Goal: Communication & Community: Answer question/provide support

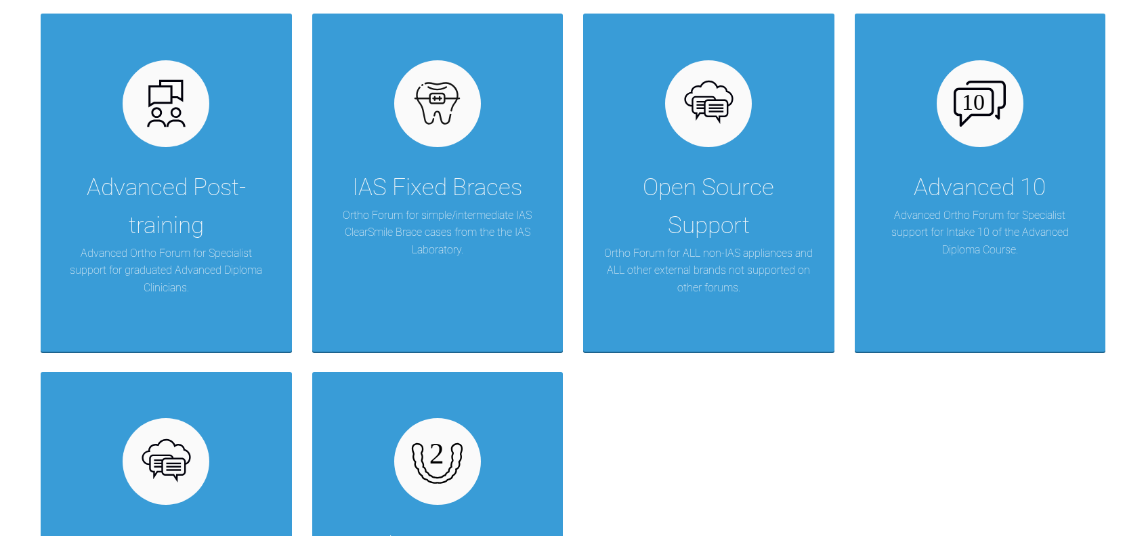
scroll to position [291, 0]
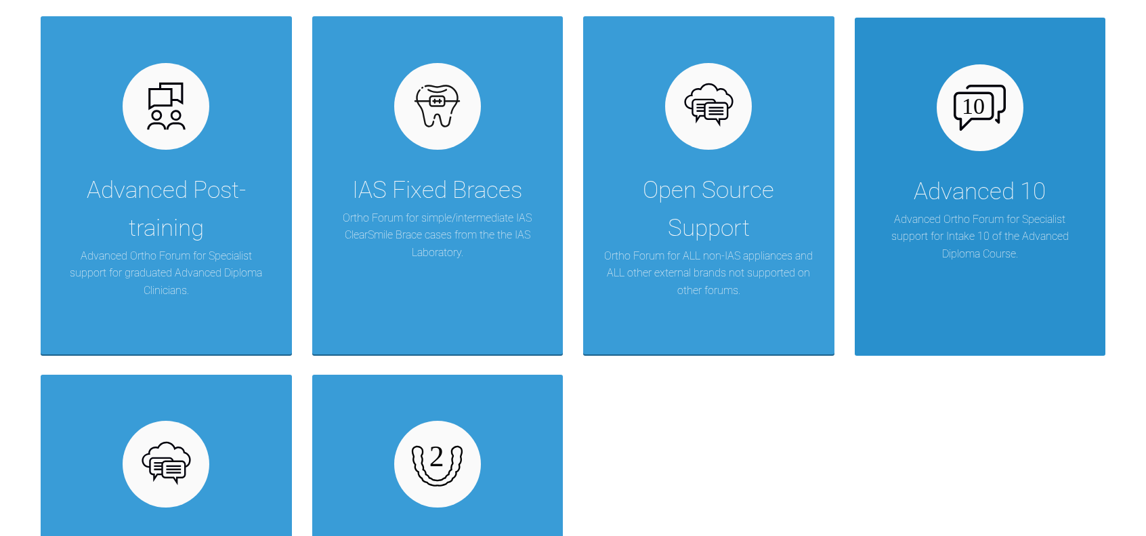
click at [981, 173] on div "Advanced 10" at bounding box center [980, 192] width 132 height 38
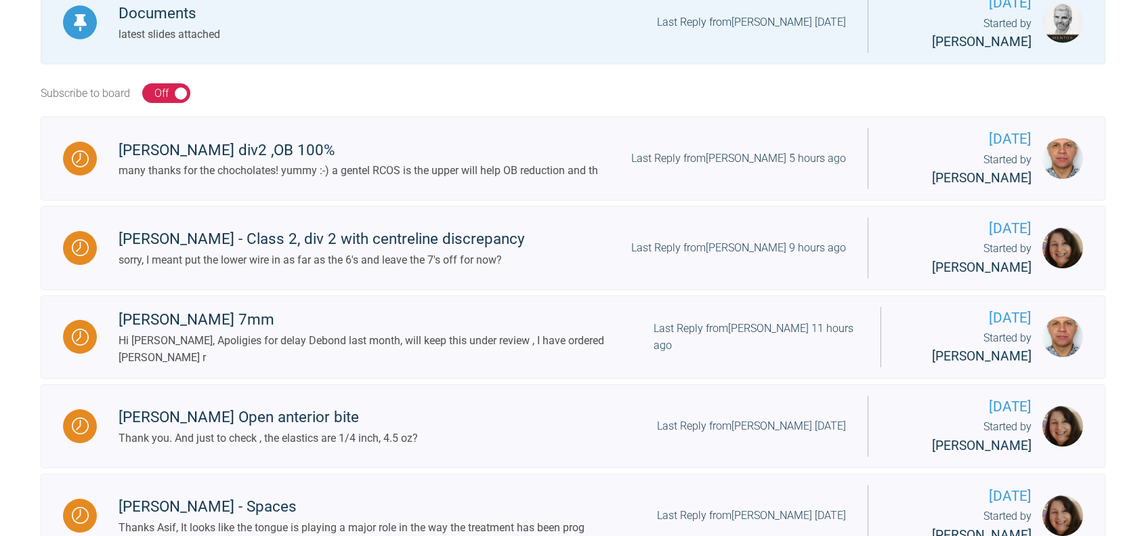
scroll to position [463, 0]
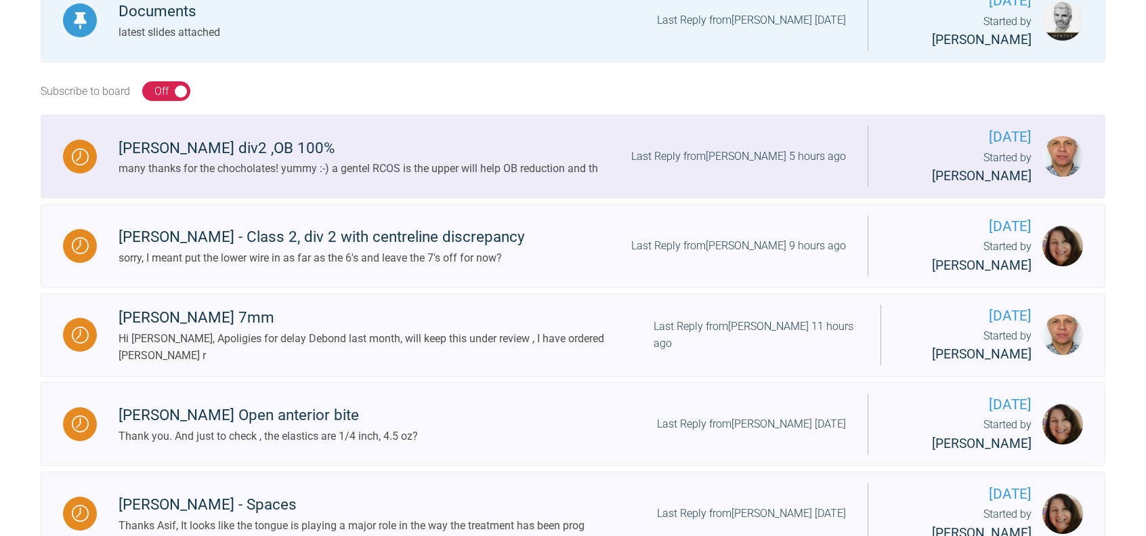
click at [366, 160] on div "many thanks for the chocholates! yummy :-) a gentel RCOS is the upper will help…" at bounding box center [359, 169] width 480 height 18
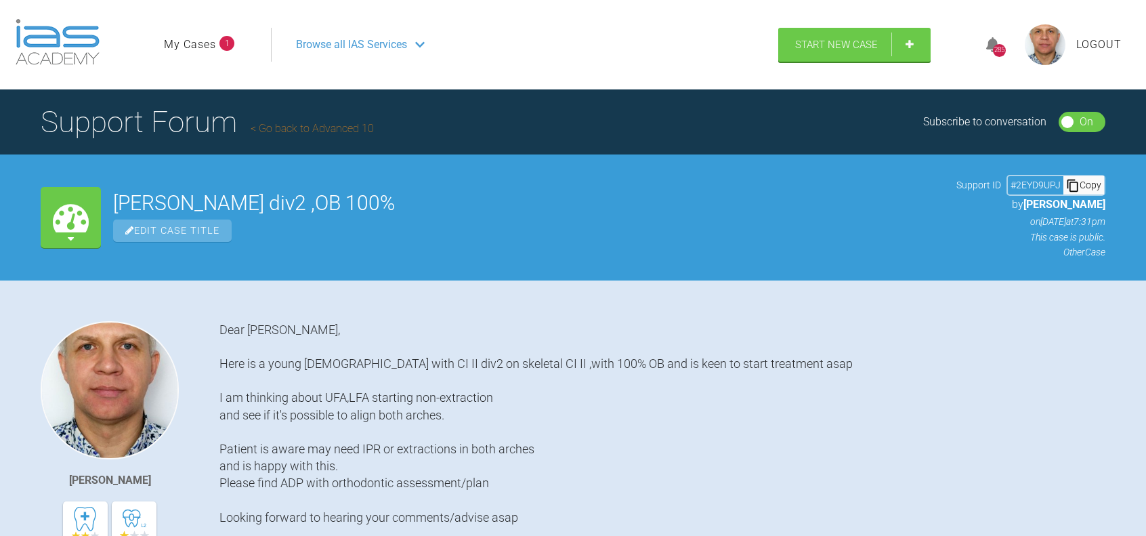
click at [210, 42] on link "My Cases" at bounding box center [190, 45] width 52 height 18
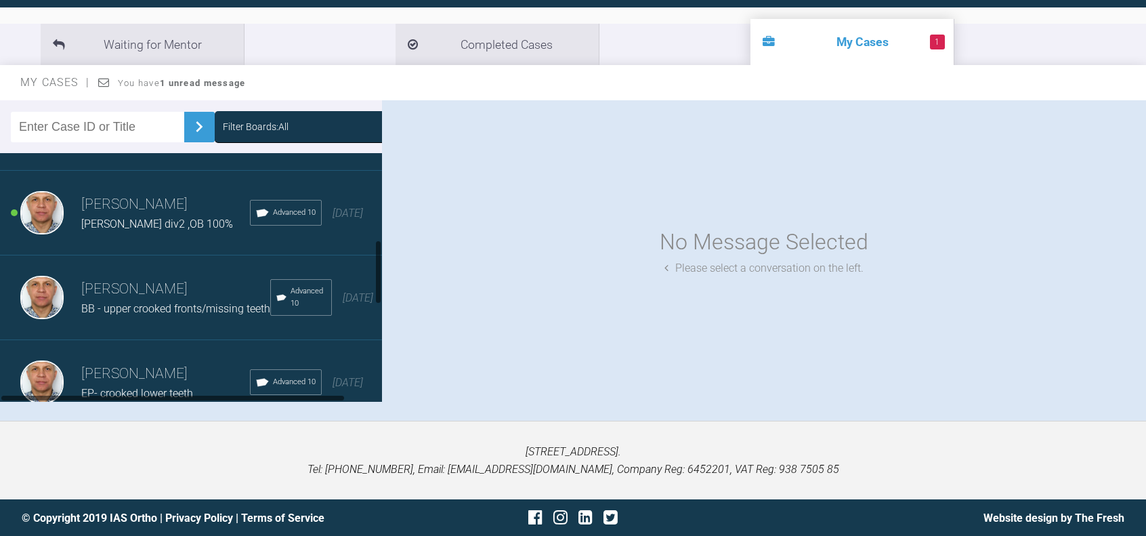
scroll to position [323, 0]
drag, startPoint x: 376, startPoint y: 165, endPoint x: 384, endPoint y: 251, distance: 87.1
click at [384, 251] on div "Filter Boards: All [PERSON_NAME] [PERSON_NAME] croocked teeth,thin biotype Adva…" at bounding box center [573, 260] width 1146 height 320
click at [143, 214] on h3 "[PERSON_NAME]" at bounding box center [165, 202] width 169 height 23
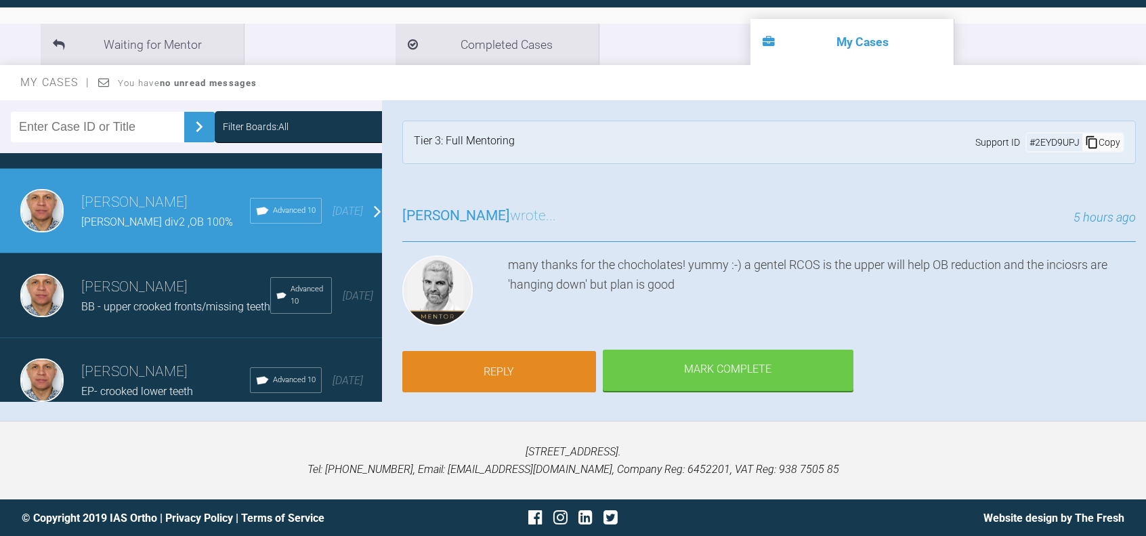
click at [509, 364] on link "Reply" at bounding box center [499, 372] width 194 height 42
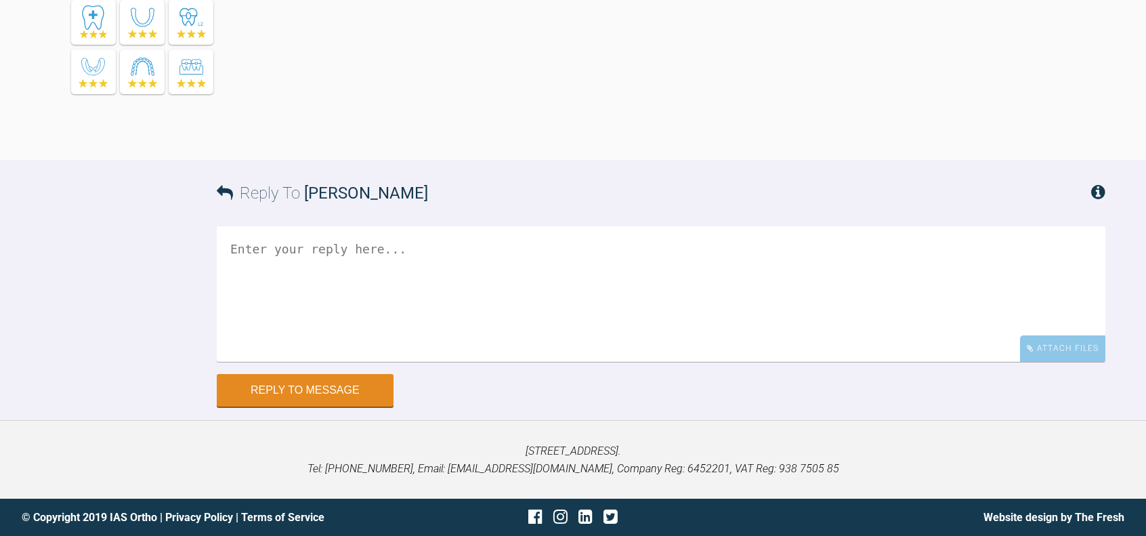
scroll to position [19694, 0]
click at [333, 289] on textarea at bounding box center [661, 294] width 889 height 135
drag, startPoint x: 342, startPoint y: 251, endPoint x: 339, endPoint y: 258, distance: 7.3
click at [339, 258] on textarea "You most welcome ,suspected you might like those!" at bounding box center [661, 294] width 889 height 135
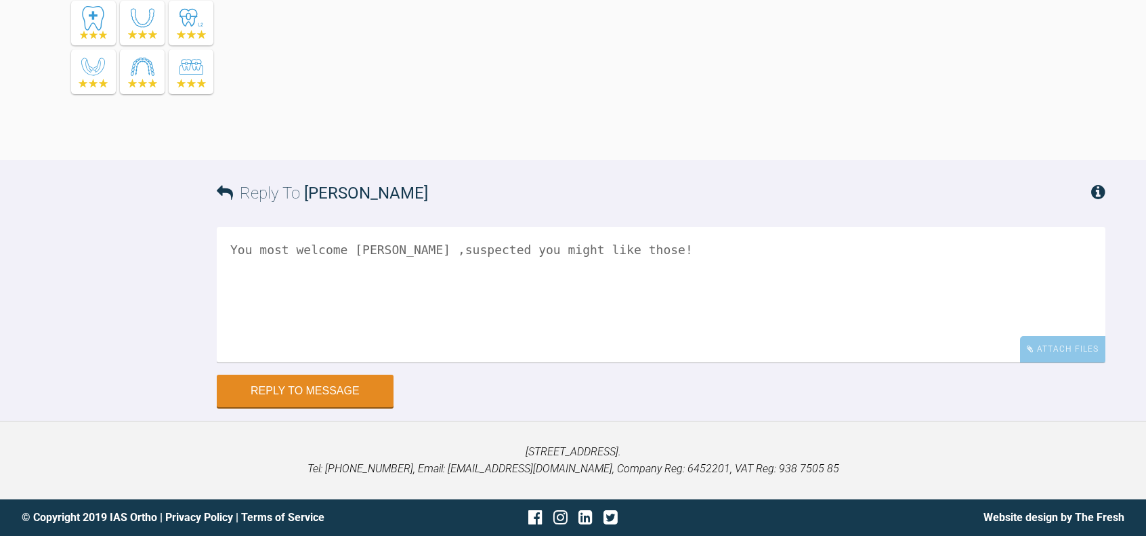
click at [371, 251] on textarea "You most welcome [PERSON_NAME] ,suspected you might like those!" at bounding box center [661, 294] width 889 height 135
drag, startPoint x: 507, startPoint y: 249, endPoint x: 532, endPoint y: 253, distance: 26.2
drag, startPoint x: 532, startPoint y: 253, endPoint x: 522, endPoint y: 295, distance: 43.4
click at [522, 295] on textarea "You most welcome [PERSON_NAME],suspected you might like those!" at bounding box center [661, 294] width 889 height 135
click at [601, 255] on textarea "You most welcome [PERSON_NAME],suspected you might fancy those!" at bounding box center [661, 294] width 889 height 135
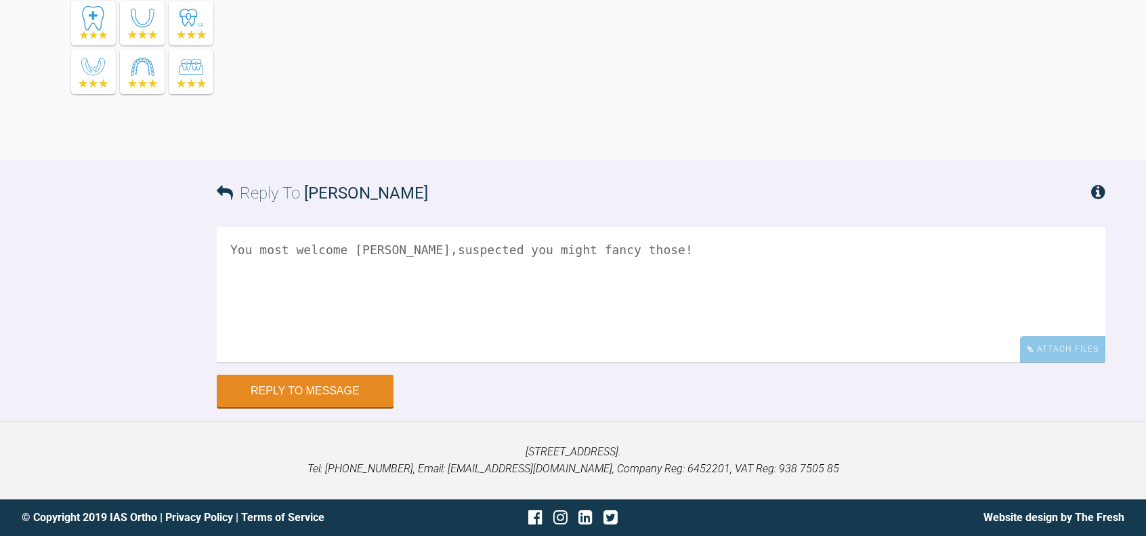
click at [371, 249] on textarea "You most welcome [PERSON_NAME],suspected you might fancy those!" at bounding box center [661, 294] width 889 height 135
click at [603, 250] on textarea "You most welcome [PERSON_NAME],suspected you might fancy those!" at bounding box center [661, 294] width 889 height 135
click at [370, 249] on textarea "You most welcome [PERSON_NAME],suspected you might fancy those!" at bounding box center [661, 294] width 889 height 135
click at [629, 249] on textarea "You most welcome Sir....I was hoping you might fancy those!" at bounding box center [661, 294] width 889 height 135
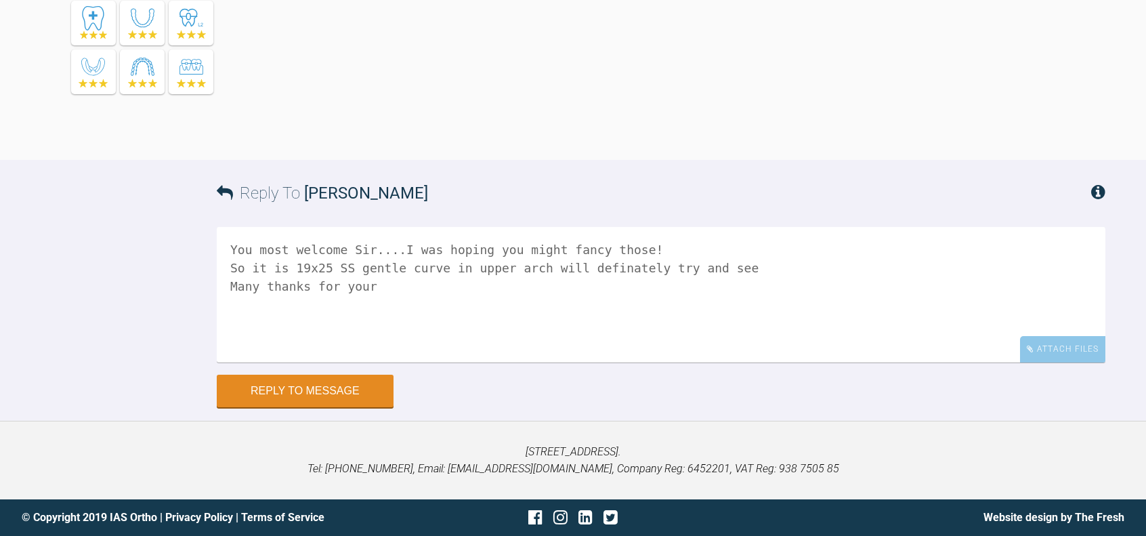
click at [715, 266] on textarea "You most welcome Sir....I was hoping you might fancy those! So it is 19x25 SS g…" at bounding box center [661, 294] width 889 height 135
drag, startPoint x: 535, startPoint y: 269, endPoint x: 548, endPoint y: 273, distance: 13.5
click at [548, 273] on textarea "You most welcome Sir....I was hoping you might fancy those! So it is 19x25 SS g…" at bounding box center [661, 294] width 889 height 135
drag, startPoint x: 691, startPoint y: 272, endPoint x: 529, endPoint y: 269, distance: 161.9
click at [529, 269] on textarea "You most welcome Sir....I was hoping you might fancy those! So it is 19x25 SS g…" at bounding box center [661, 294] width 889 height 135
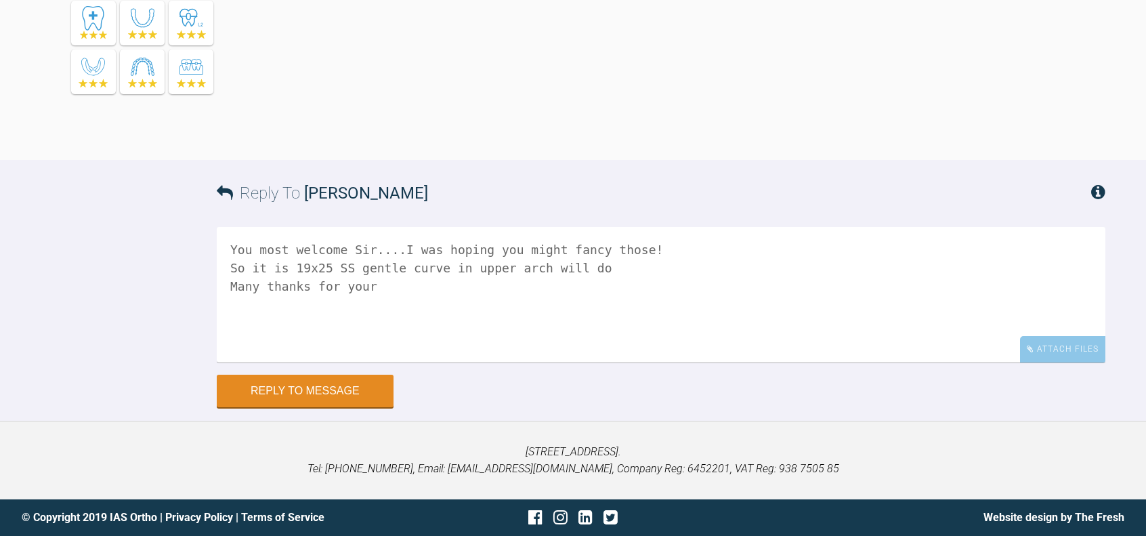
click at [530, 267] on textarea "You most welcome Sir....I was hoping you might fancy those! So it is 19x25 SS g…" at bounding box center [661, 294] width 889 height 135
drag, startPoint x: 578, startPoint y: 265, endPoint x: 529, endPoint y: 267, distance: 48.8
click at [529, 267] on textarea "You most welcome Sir....I was hoping you might fancy those! So it is 19x25 SS g…" at bounding box center [661, 294] width 889 height 135
click at [382, 285] on textarea "You most welcome Sir....I was hoping you might fancy those! So it is 19x25 SS g…" at bounding box center [661, 294] width 889 height 135
click at [457, 268] on textarea "You most welcome Sir....I was hoping you might fancy those! So it is 19x25 SS g…" at bounding box center [661, 294] width 889 height 135
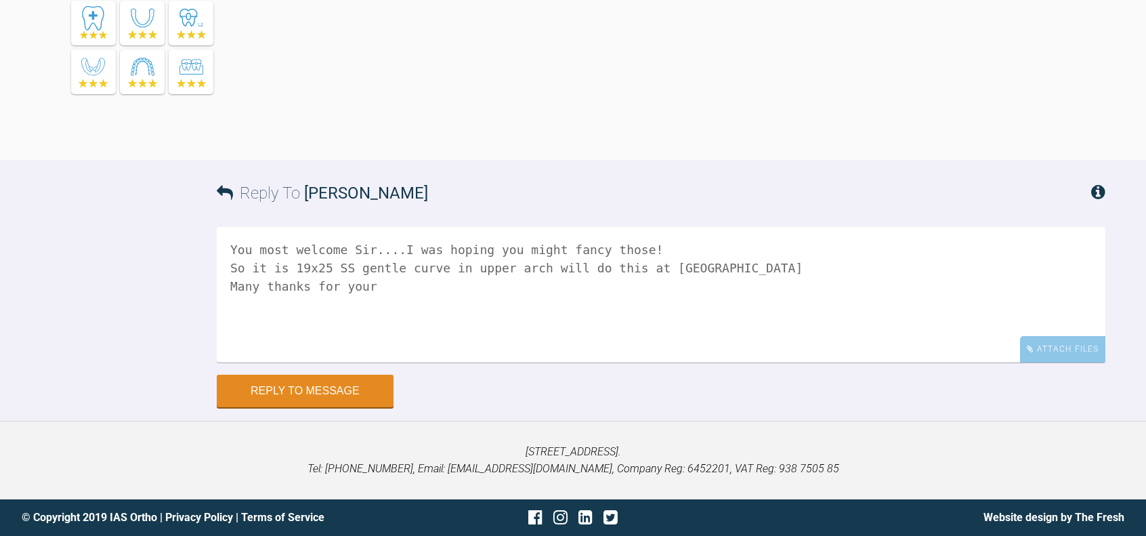
click at [532, 268] on textarea "You most welcome Sir....I was hoping you might fancy those! So it is 19x25 SS g…" at bounding box center [661, 294] width 889 height 135
drag, startPoint x: 621, startPoint y: 268, endPoint x: 650, endPoint y: 270, distance: 29.2
click at [650, 270] on textarea "You most welcome Sir....I was hoping you might fancy those! So it is 19x25 SS g…" at bounding box center [661, 294] width 889 height 135
click at [397, 289] on textarea "You most welcome Sir....I was hoping you might fancy those! So it is 19x25 SS g…" at bounding box center [661, 294] width 889 height 135
drag, startPoint x: 336, startPoint y: 288, endPoint x: 367, endPoint y: 296, distance: 32.2
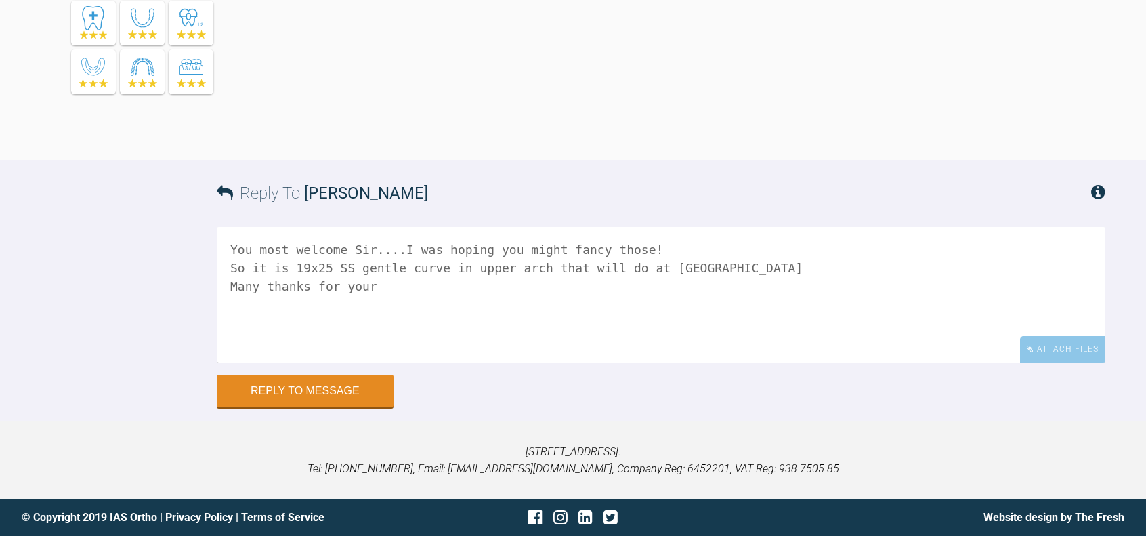
click at [367, 296] on textarea "You most welcome Sir....I was hoping you might fancy those! So it is 19x25 SS g…" at bounding box center [661, 294] width 889 height 135
click at [419, 362] on textarea "You most welcome Sir....I was hoping you might fancy those! So it is 19x25 SS g…" at bounding box center [661, 294] width 889 height 135
click at [275, 362] on textarea "You most welcome Sir....I was hoping you might fancy those! So it is 19x25 SS g…" at bounding box center [661, 294] width 889 height 135
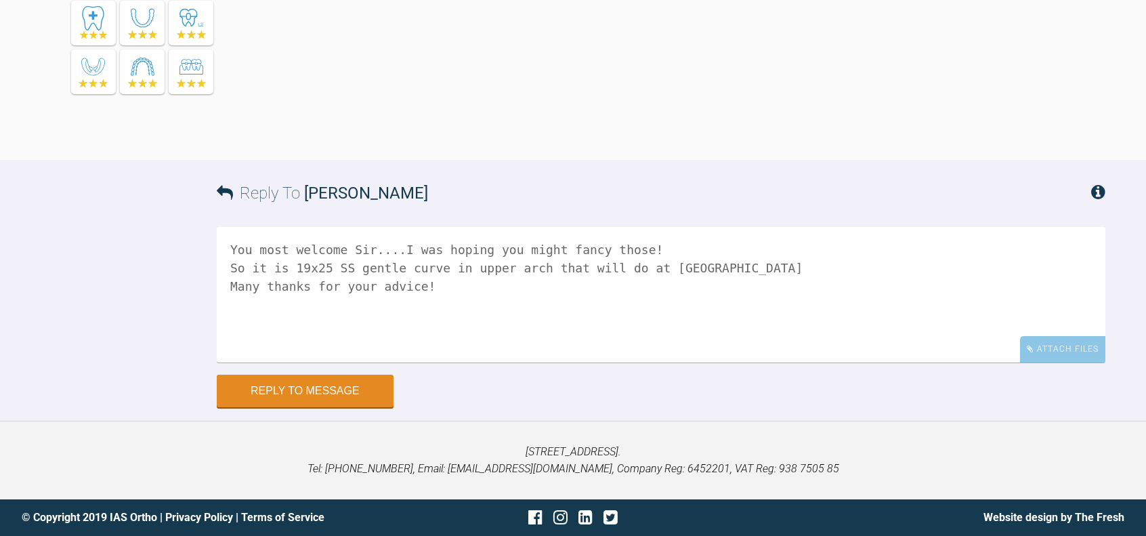
click at [228, 312] on textarea "You most welcome Sir....I was hoping you might fancy those! So it is 19x25 SS g…" at bounding box center [661, 294] width 889 height 135
click at [379, 319] on textarea "You most welcome Sir....I was hoping you might fancy those! So it is 19x25 SS g…" at bounding box center [661, 294] width 889 height 135
type textarea "You most welcome Sir....I was hoping you might fancy those! So it is 19x25 SS g…"
click at [348, 408] on button "Reply to Message" at bounding box center [305, 392] width 177 height 33
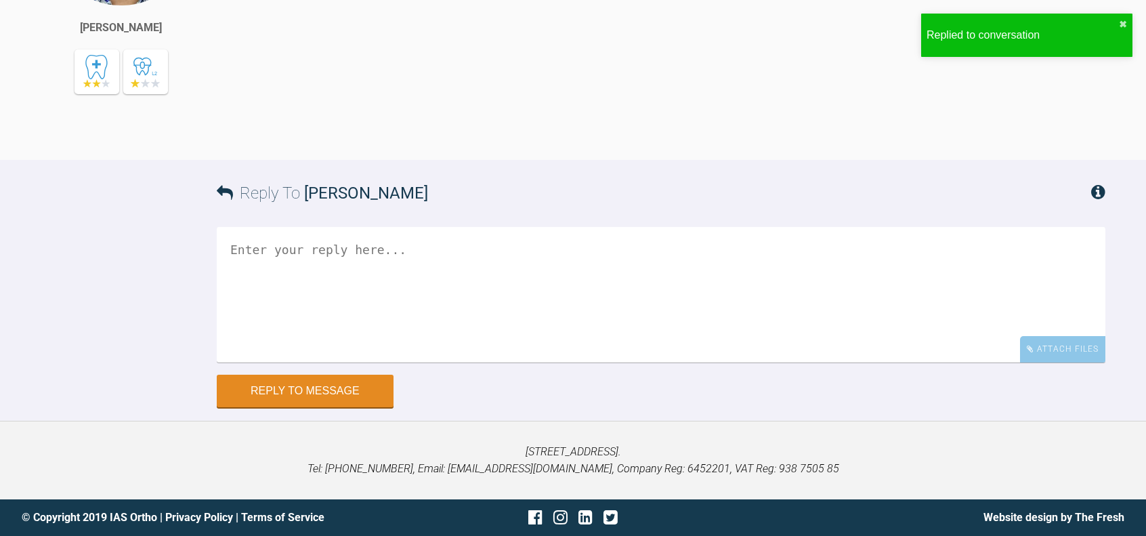
scroll to position [19961, 0]
